Goal: Find specific page/section: Find specific page/section

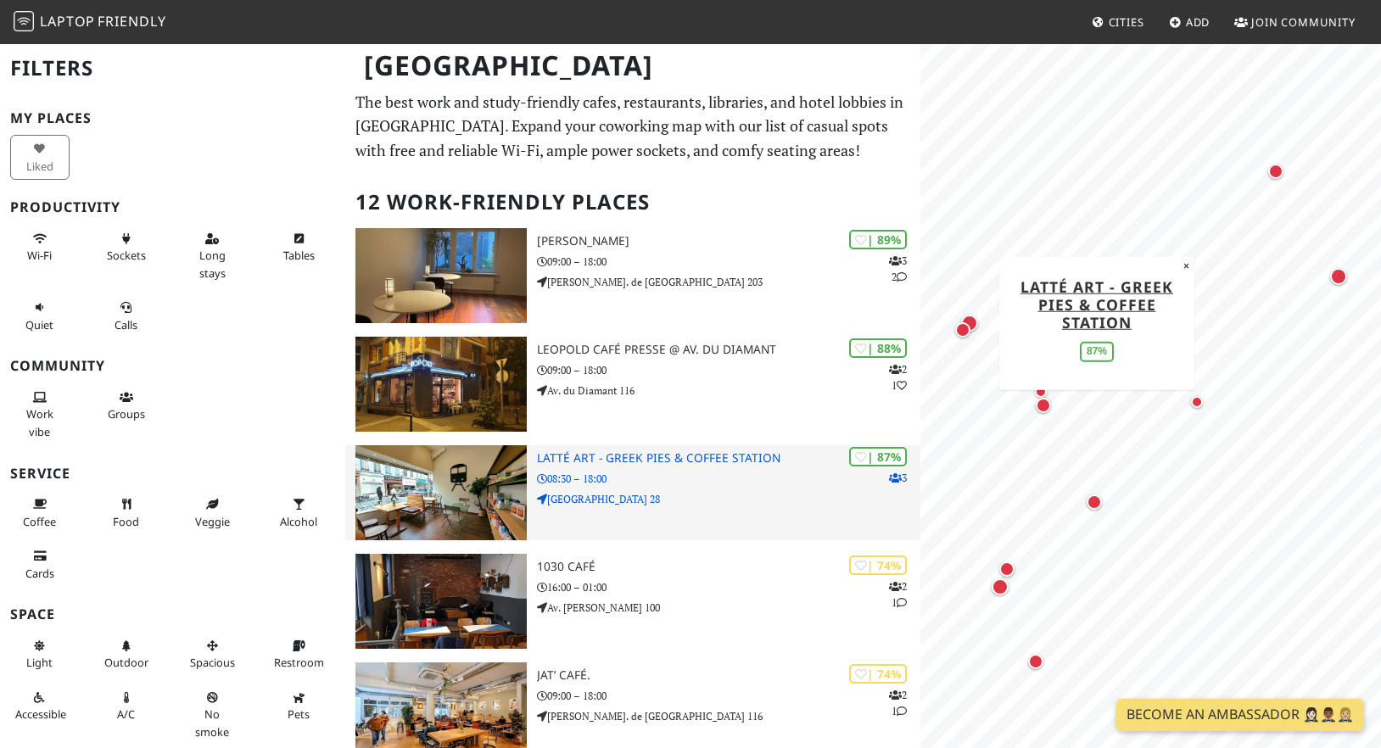
click at [422, 487] on img at bounding box center [440, 492] width 171 height 95
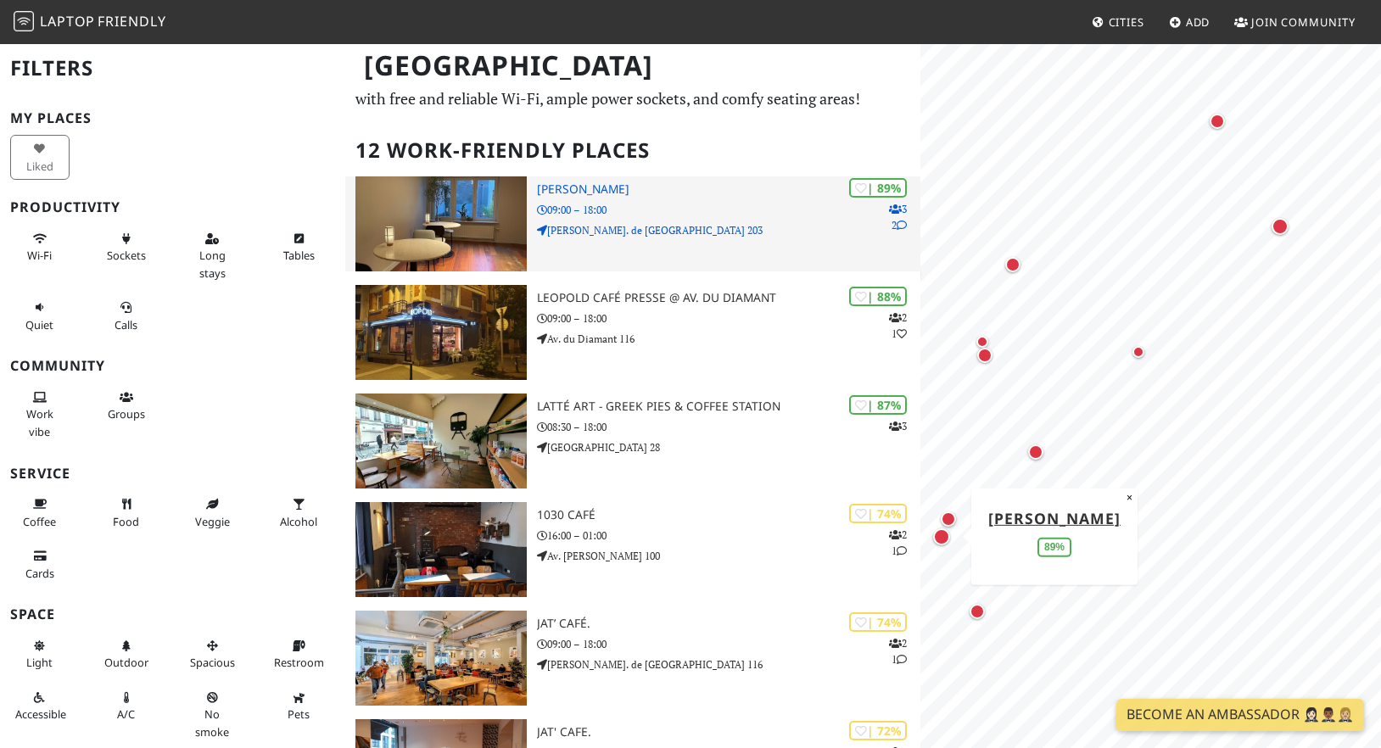
scroll to position [53, 0]
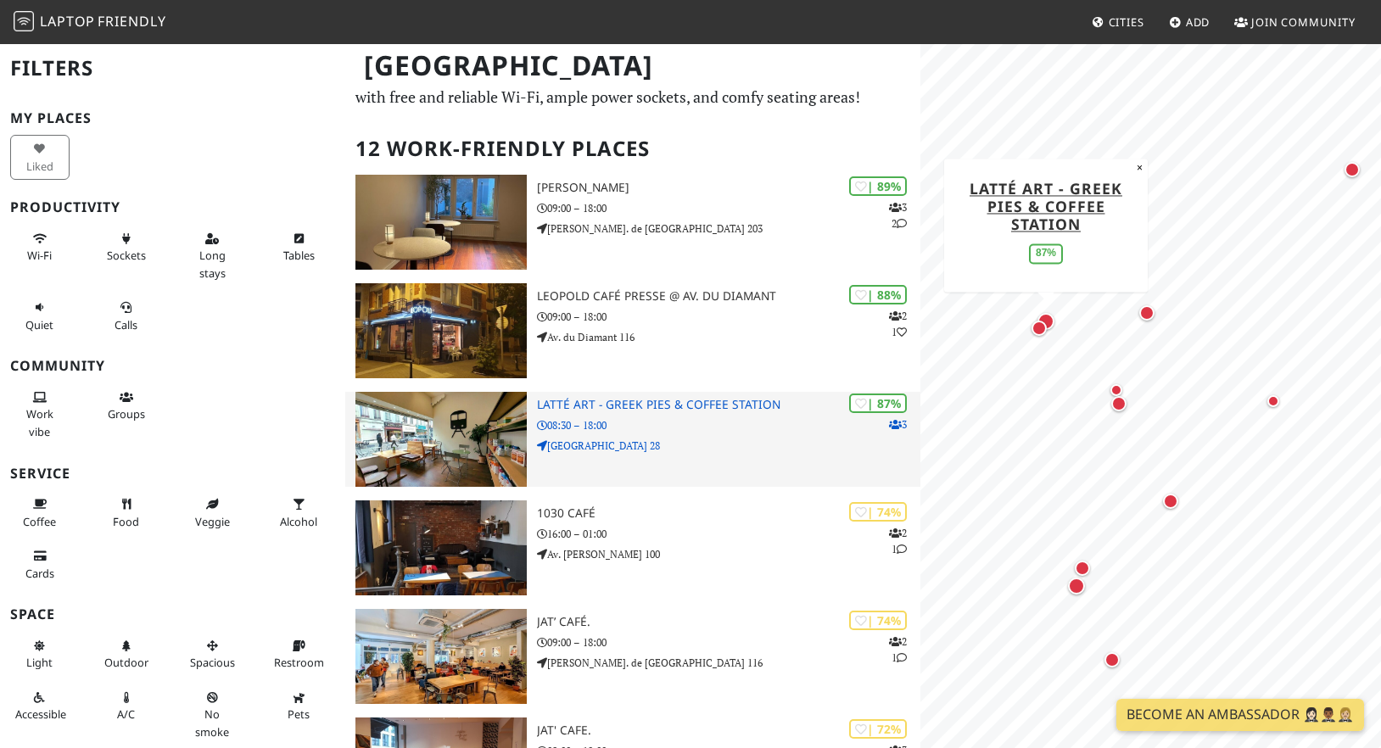
click at [493, 438] on img at bounding box center [440, 439] width 171 height 95
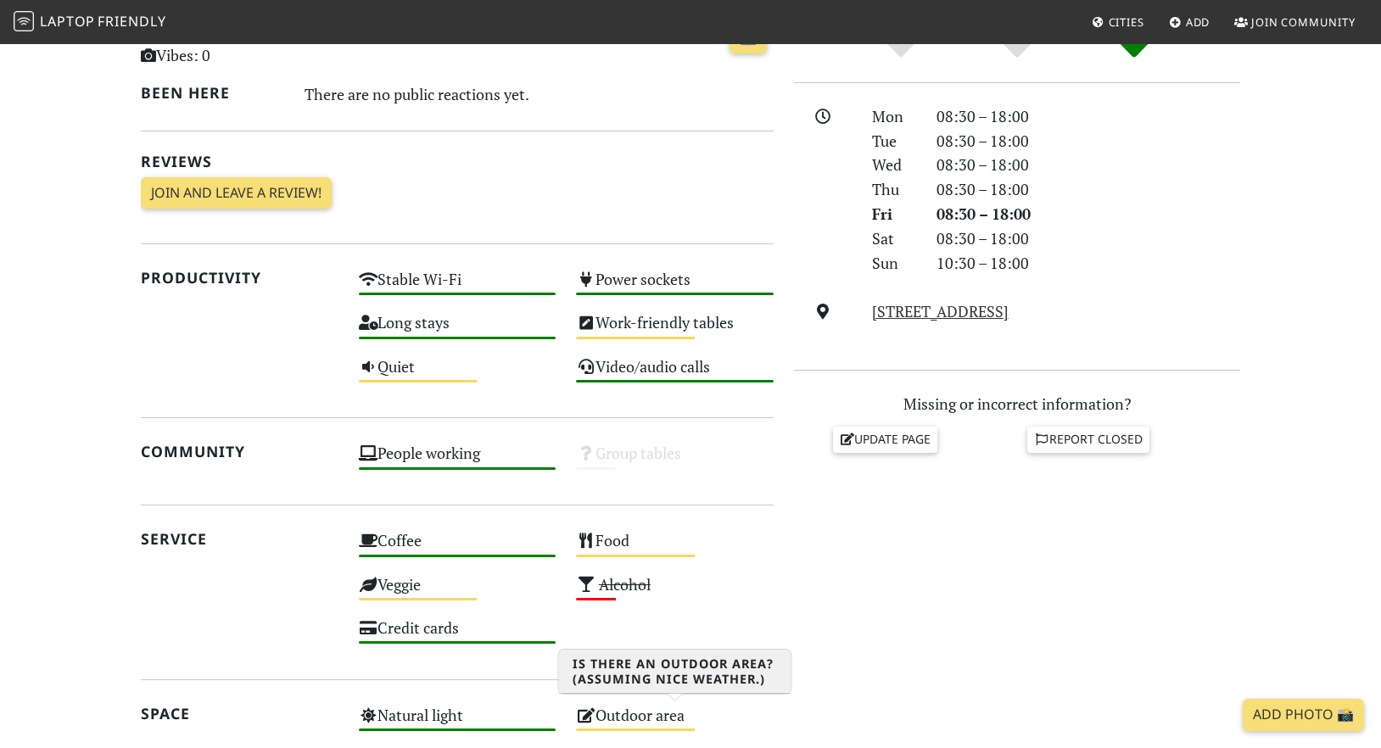
scroll to position [128, 0]
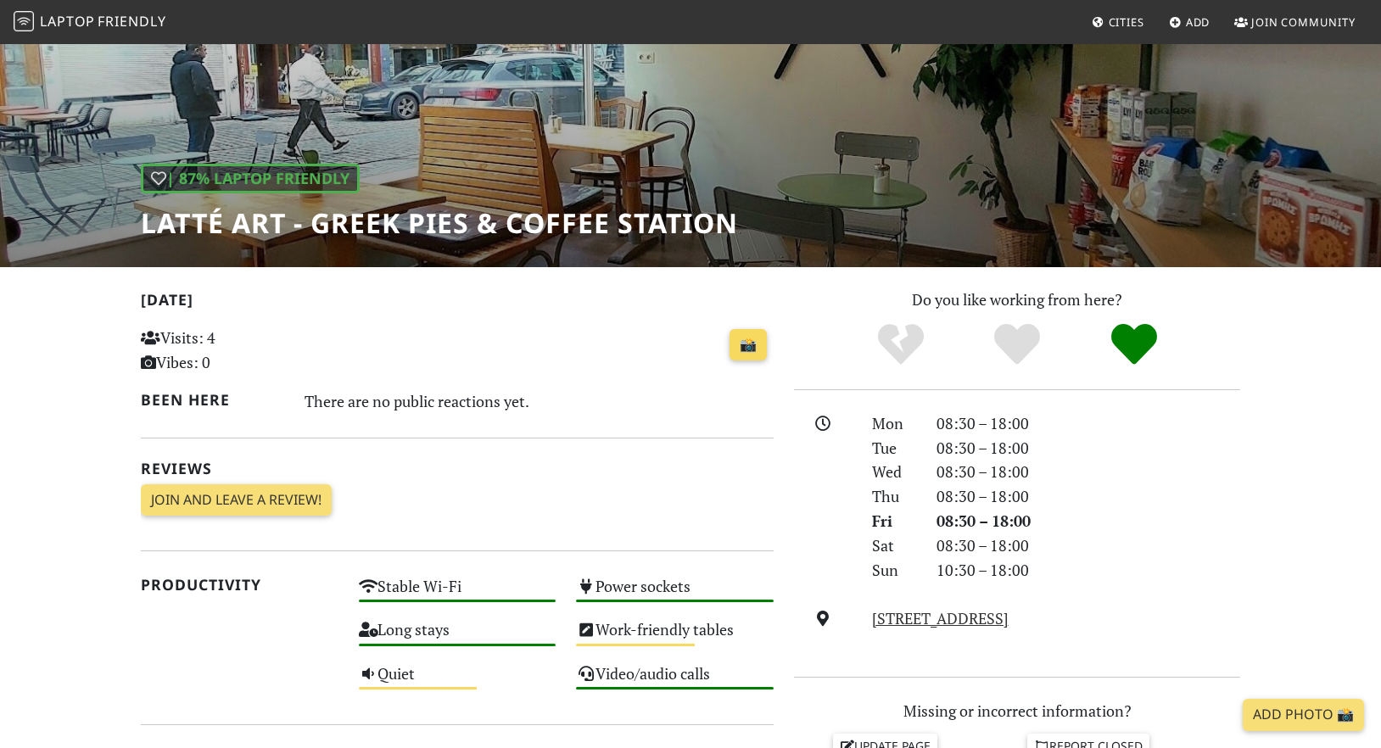
click at [746, 338] on link "📸" at bounding box center [747, 345] width 37 height 32
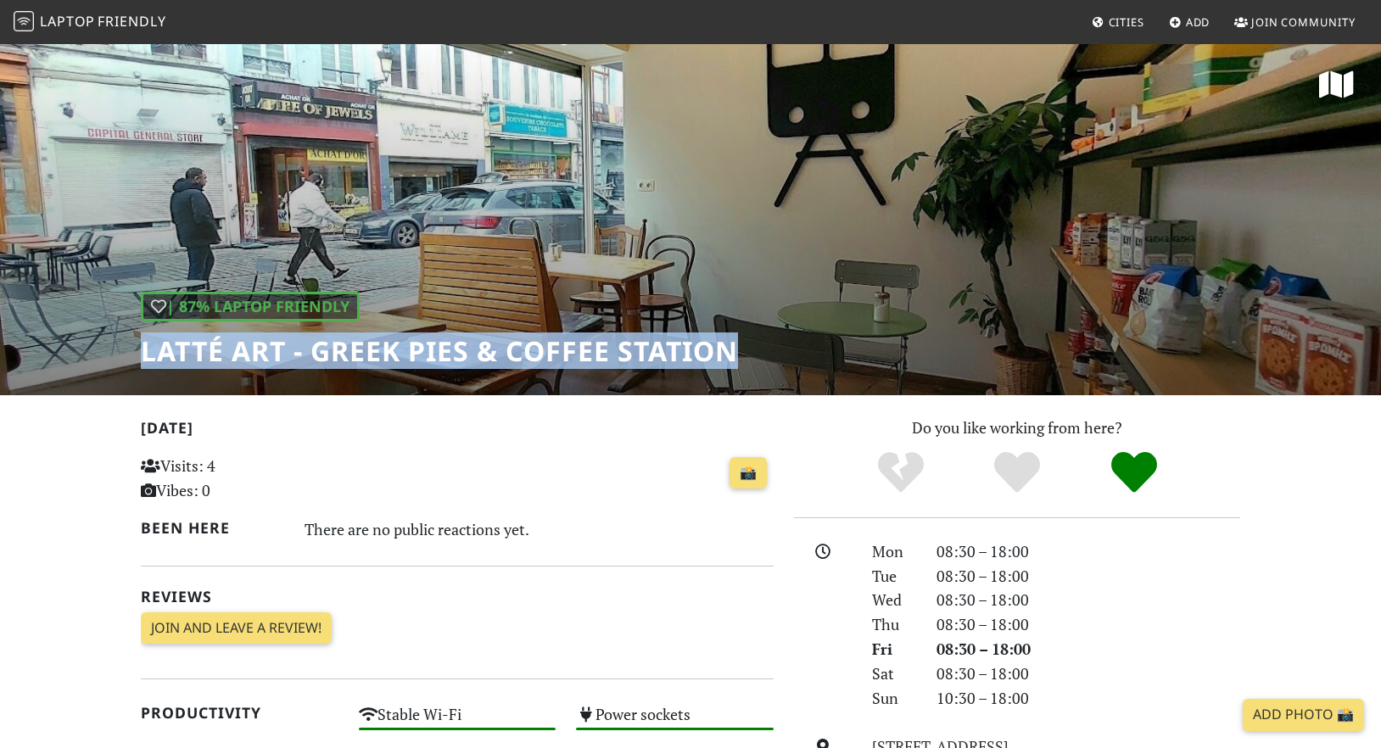
drag, startPoint x: 759, startPoint y: 358, endPoint x: 129, endPoint y: 363, distance: 630.2
click at [129, 365] on div "| 87% Laptop Friendly Latté Art - Greek Pies & Coffee Station" at bounding box center [690, 218] width 1381 height 353
copy h1 "Latté Art - Greek Pies & Coffee Station"
